Goal: Find contact information: Find contact information

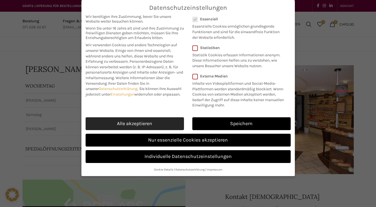
click at [168, 121] on link "Alle akzeptieren" at bounding box center [135, 123] width 98 height 13
checkbox input "true"
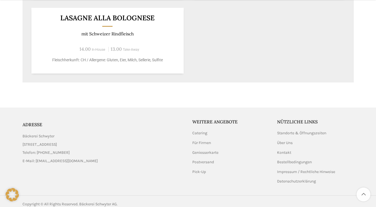
scroll to position [411, 0]
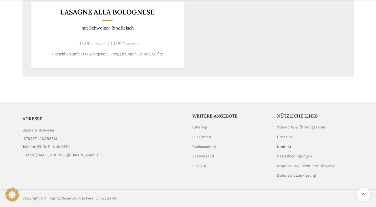
click at [288, 145] on link "Kontakt" at bounding box center [284, 147] width 15 height 6
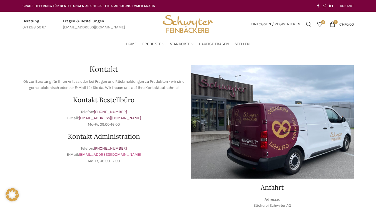
click at [98, 155] on link "[EMAIL_ADDRESS][DOMAIN_NAME]" at bounding box center [110, 154] width 62 height 5
